Goal: Obtain resource: Download file/media

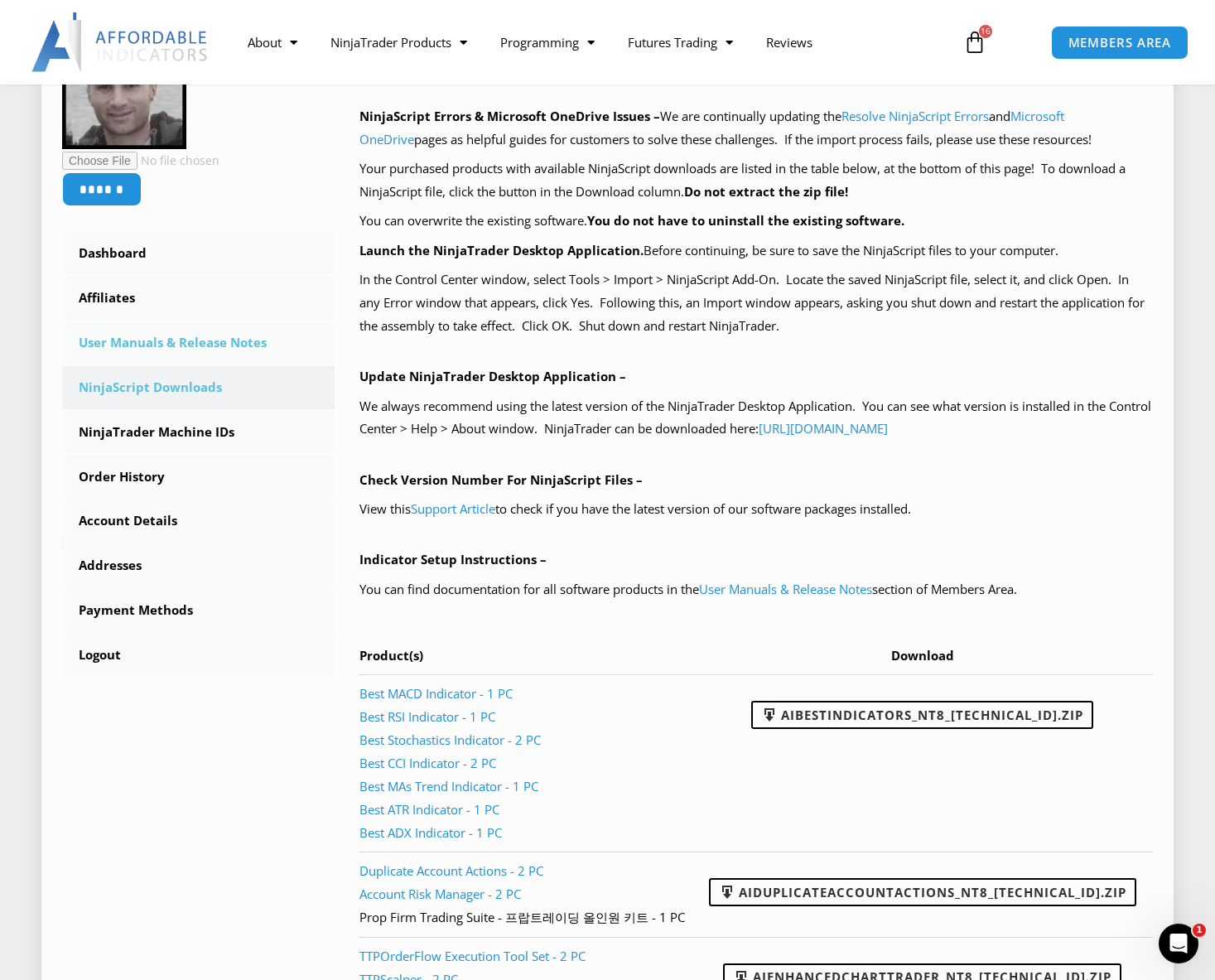
click at [148, 346] on link "User Manuals & Release Notes" at bounding box center [198, 343] width 272 height 43
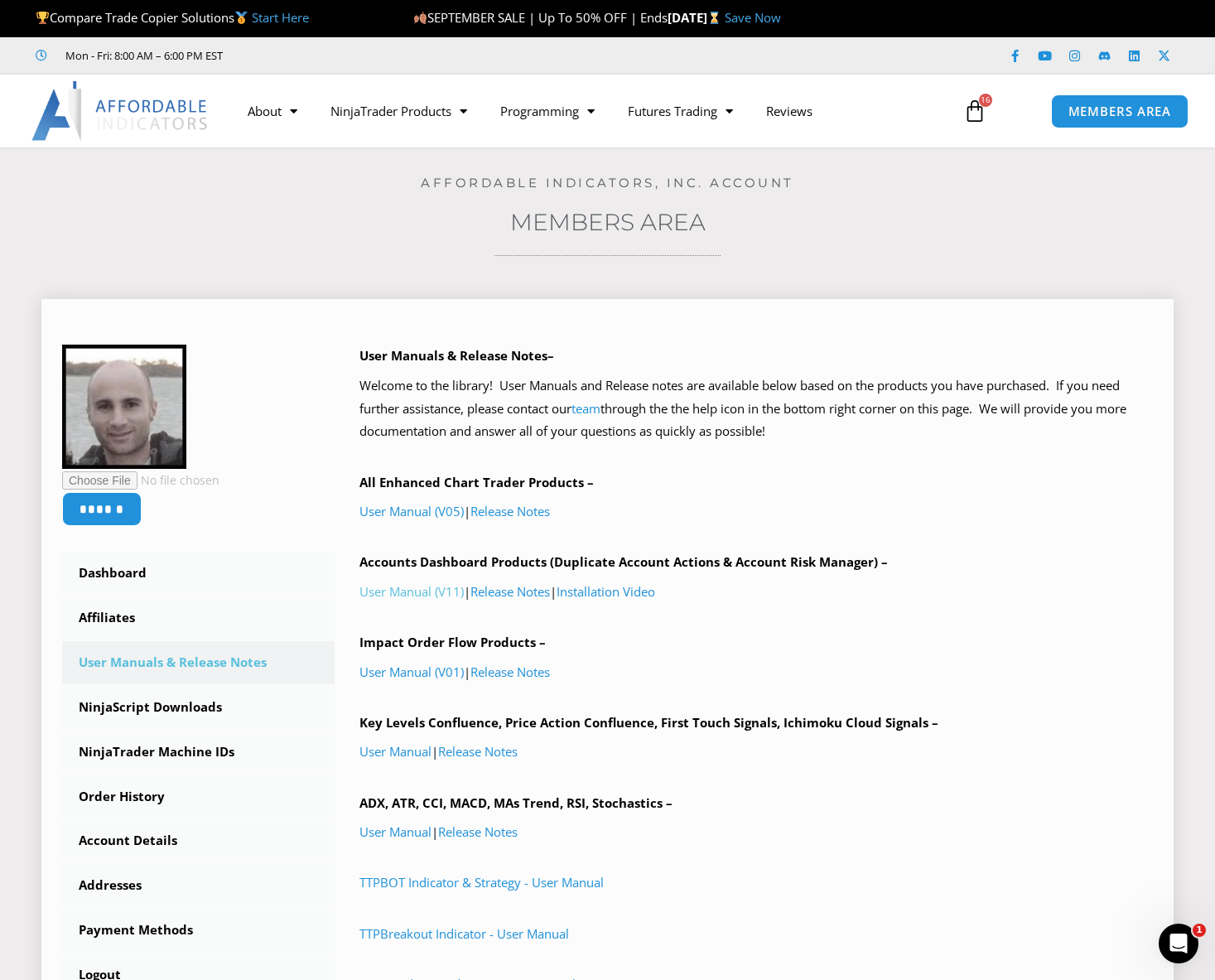
click at [451, 595] on link "User Manual (V11)" at bounding box center [412, 591] width 104 height 17
click at [794, 114] on link "Reviews" at bounding box center [789, 110] width 80 height 38
